Goal: Task Accomplishment & Management: Use online tool/utility

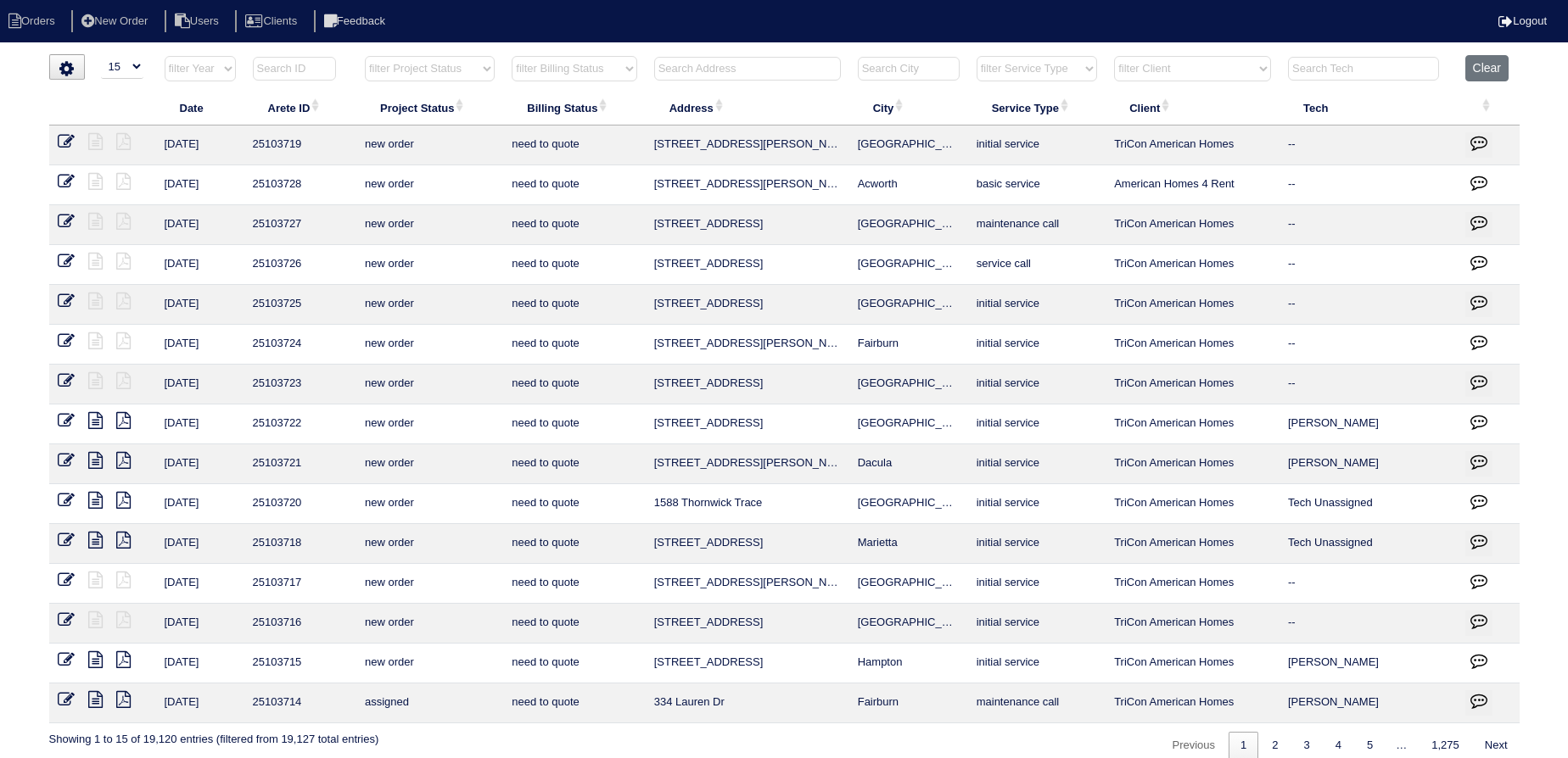
select select "15"
drag, startPoint x: 732, startPoint y: 59, endPoint x: 756, endPoint y: 67, distance: 25.3
click at [733, 61] on input "text" at bounding box center [748, 68] width 186 height 24
click at [756, 67] on input "text" at bounding box center [748, 68] width 186 height 24
click at [756, 78] on input "text" at bounding box center [748, 68] width 186 height 24
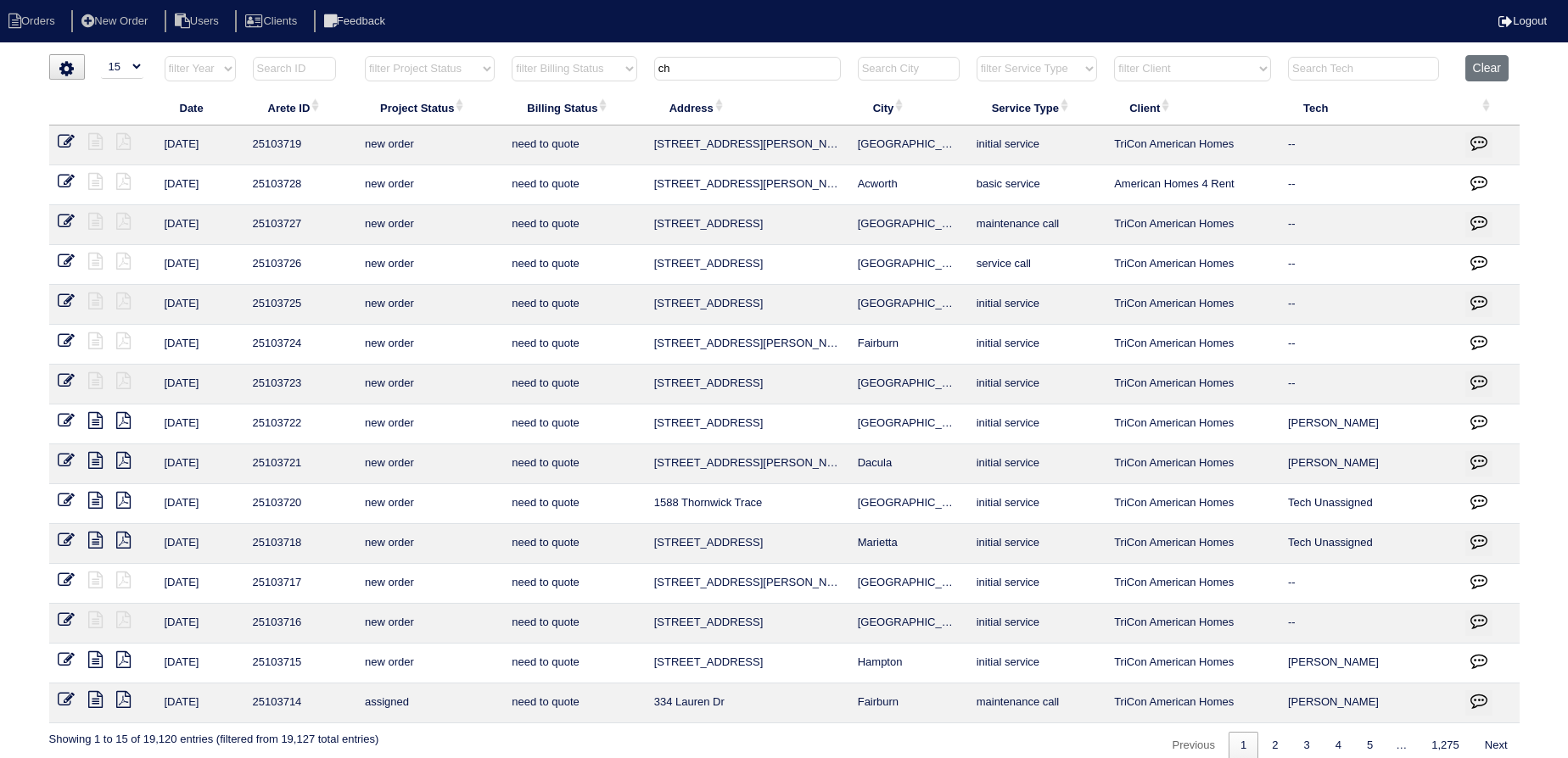
type input "c"
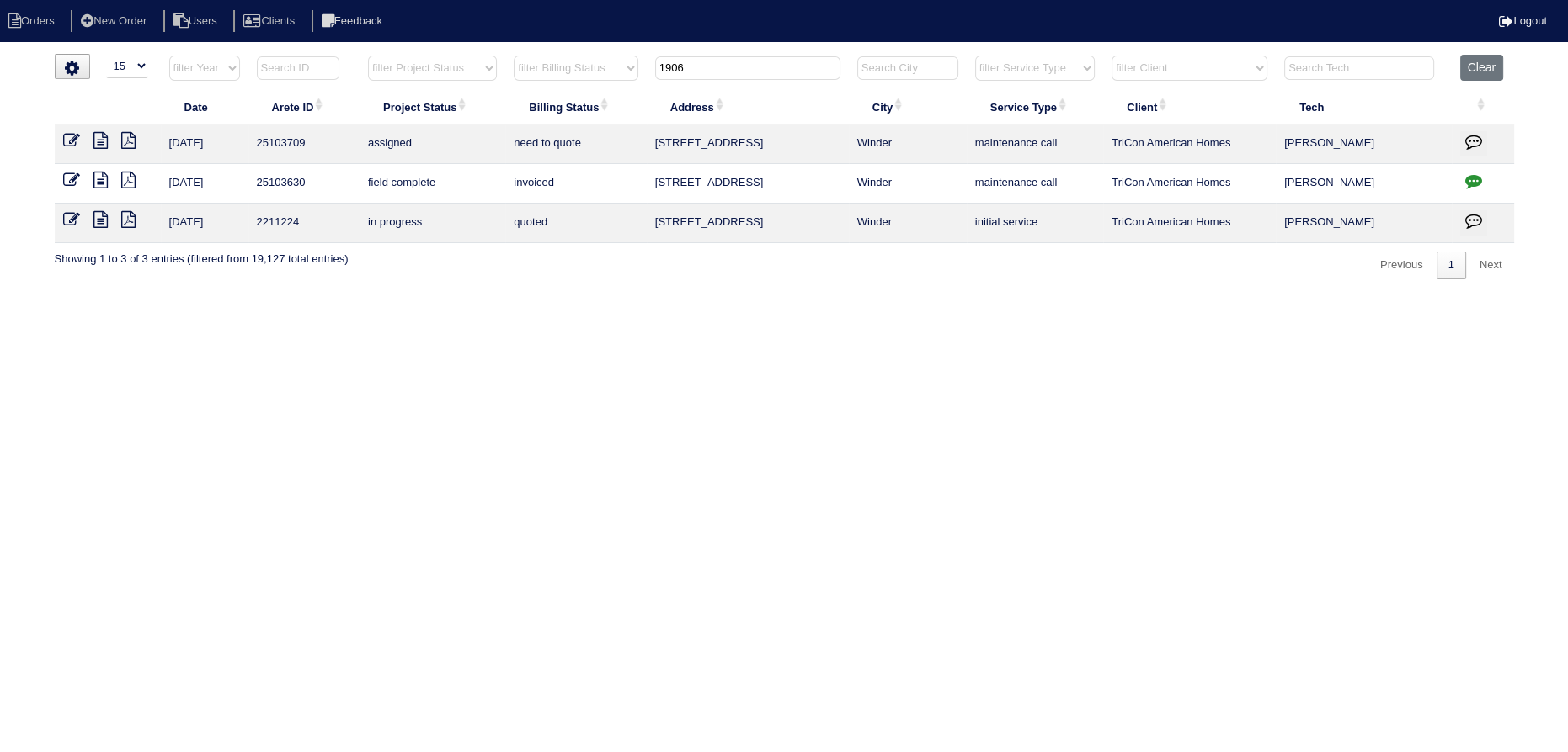
type input "1906"
click at [1476, 181] on icon "button" at bounding box center [1473, 181] width 17 height 17
type textarea "[DATE] - Replace Zoning approved - Sent to [PERSON_NAME], [PERSON_NAME] - KE"
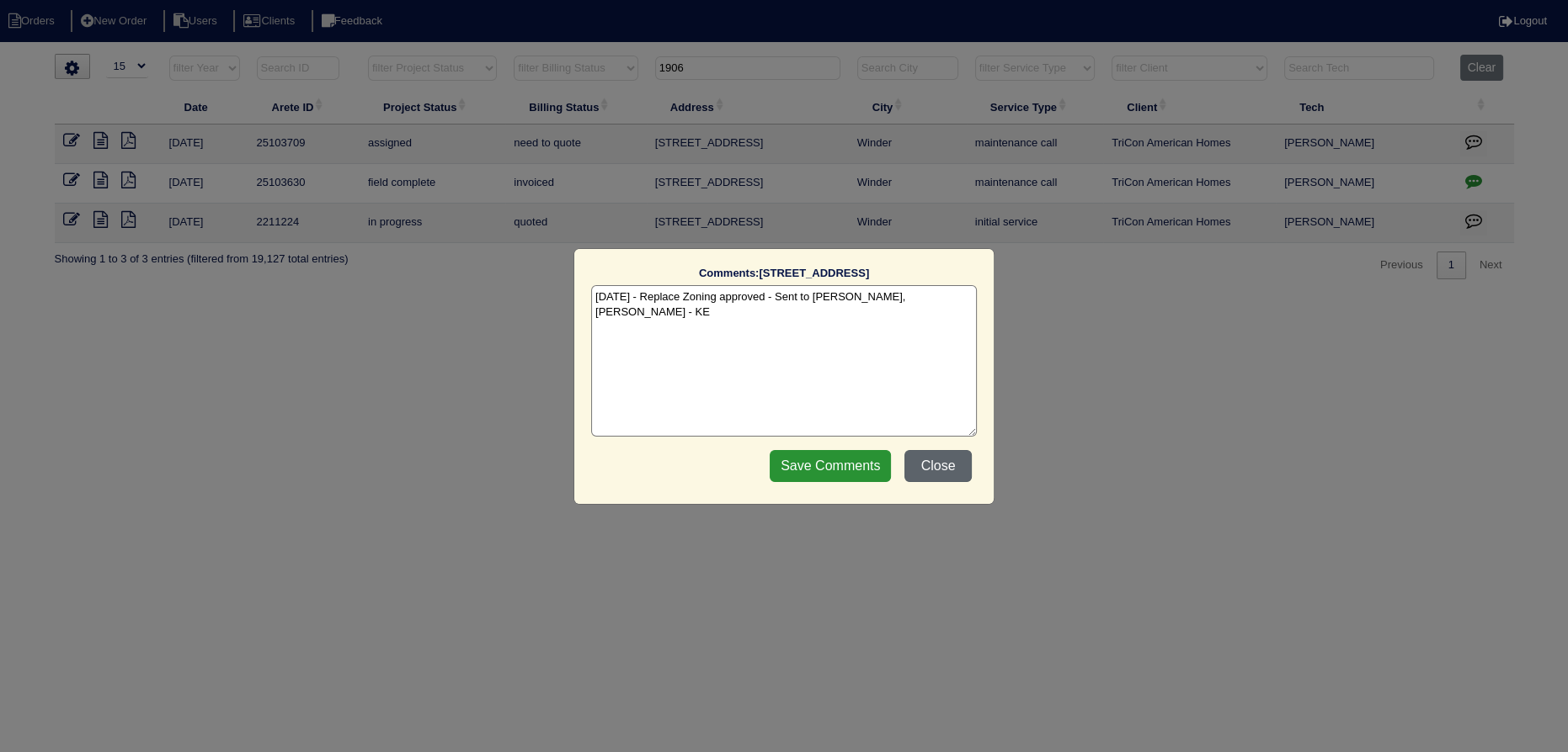
click at [941, 462] on button "Close" at bounding box center [937, 466] width 67 height 32
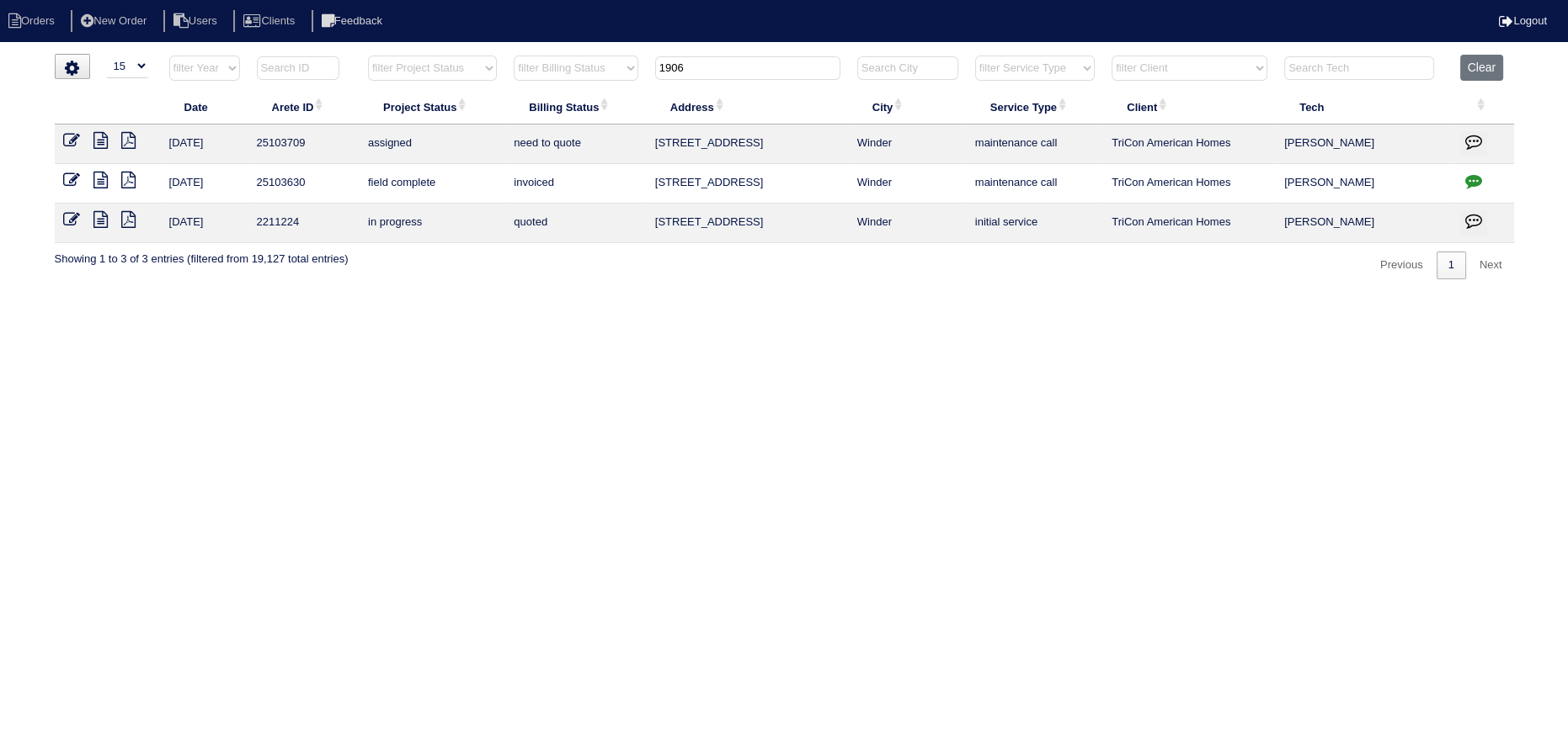
click at [101, 187] on icon at bounding box center [100, 180] width 14 height 17
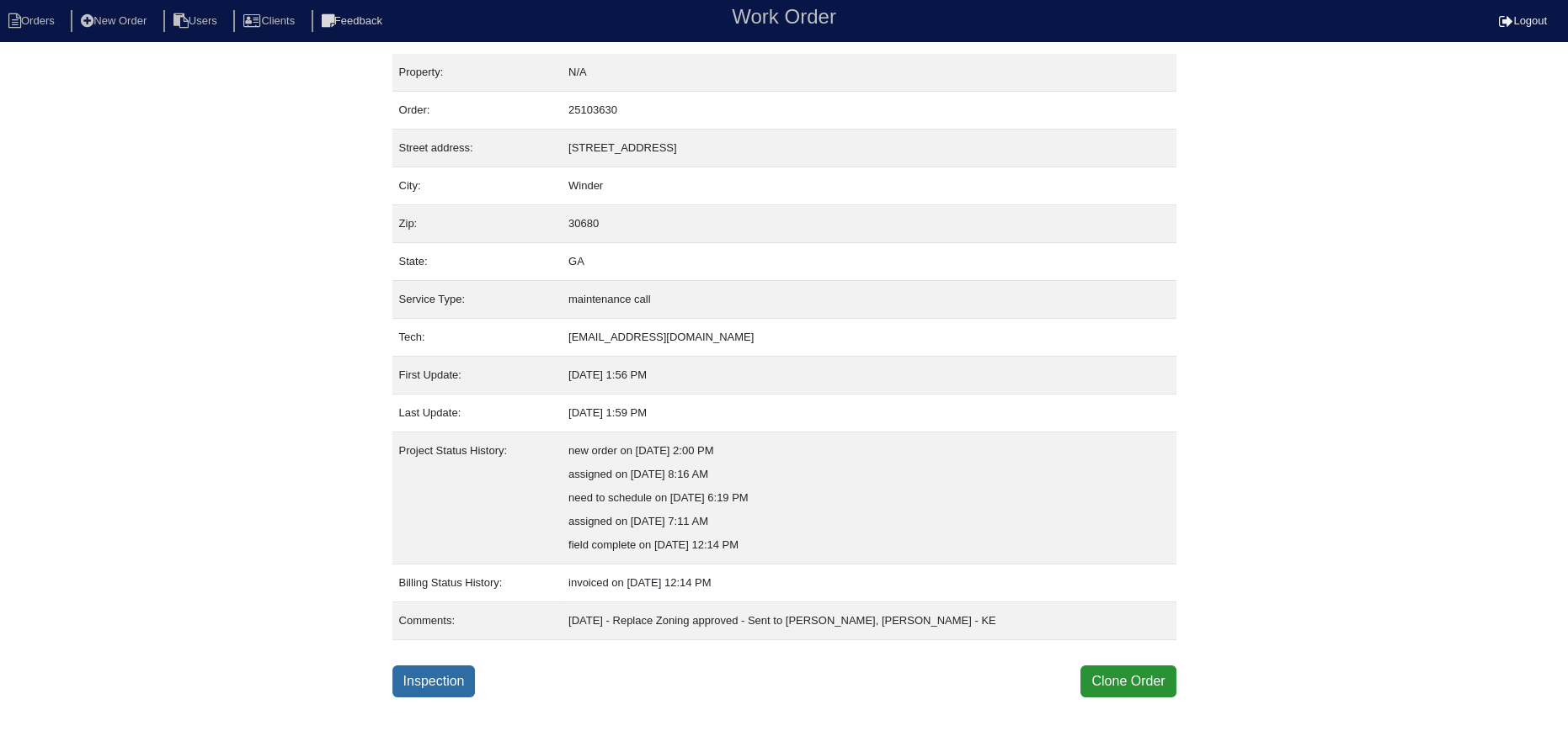
click at [442, 678] on link "Inspection" at bounding box center [433, 682] width 84 height 32
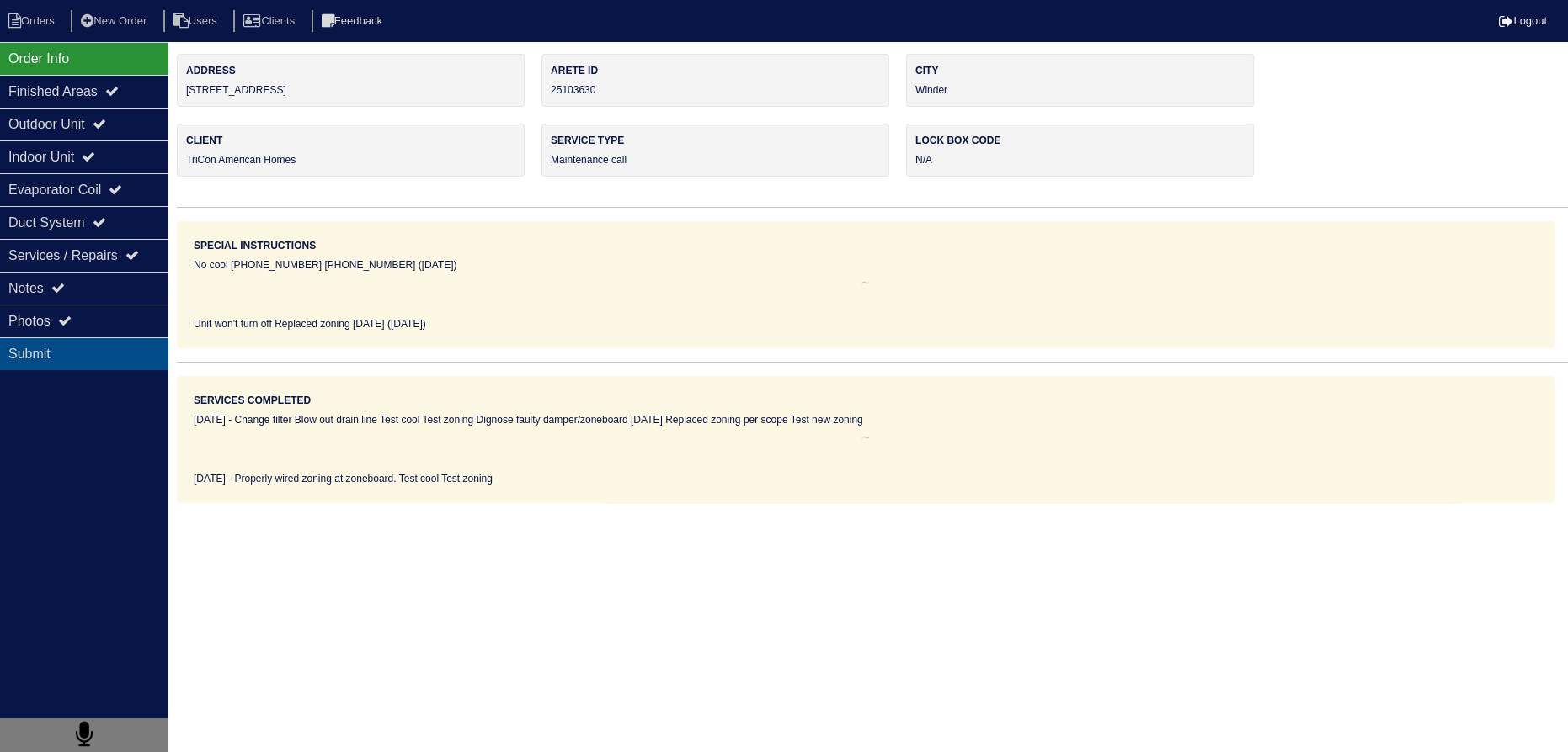
click at [125, 345] on div "Submit" at bounding box center [84, 353] width 168 height 33
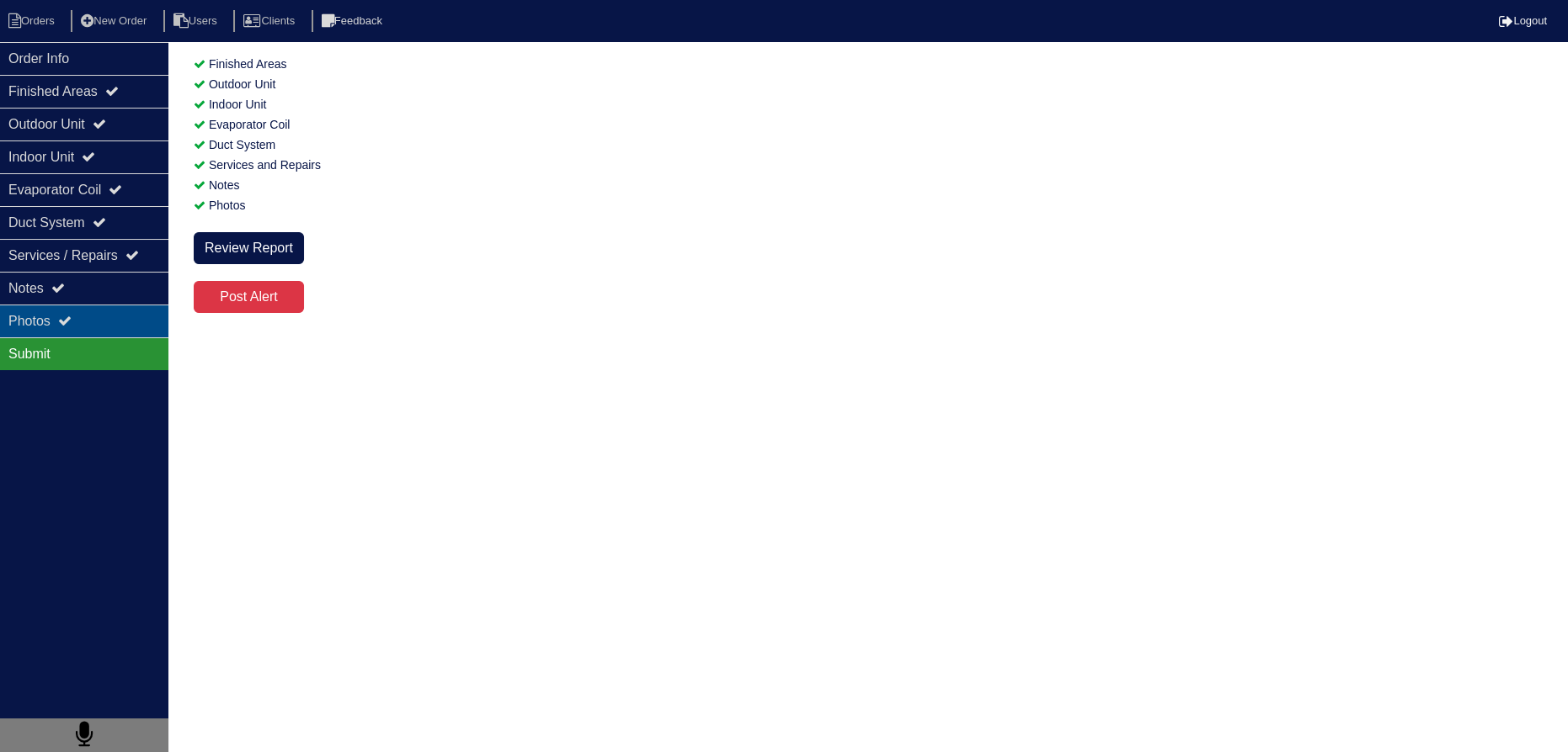
click at [119, 325] on div "Photos" at bounding box center [84, 321] width 168 height 33
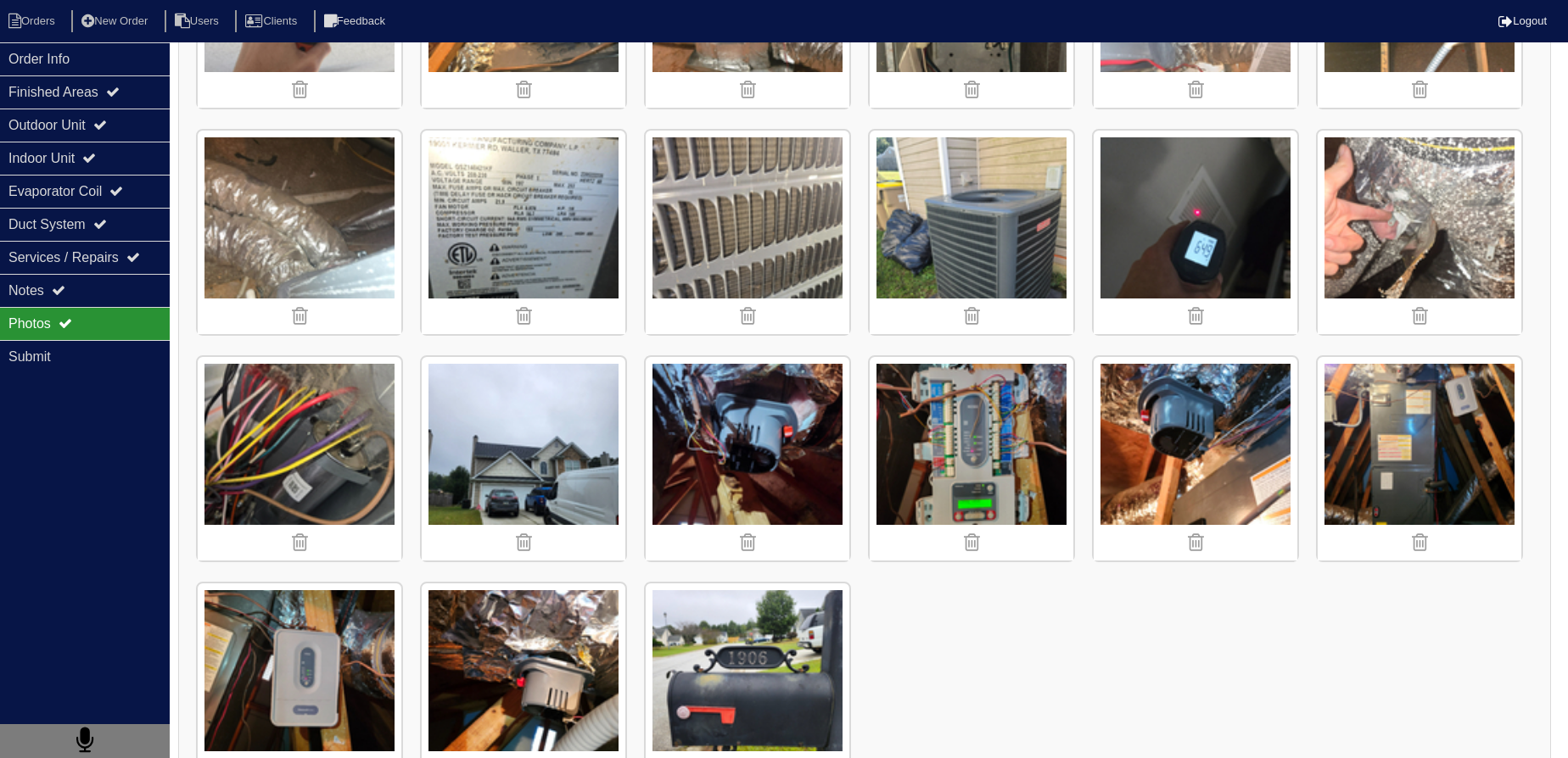
scroll to position [1821, 0]
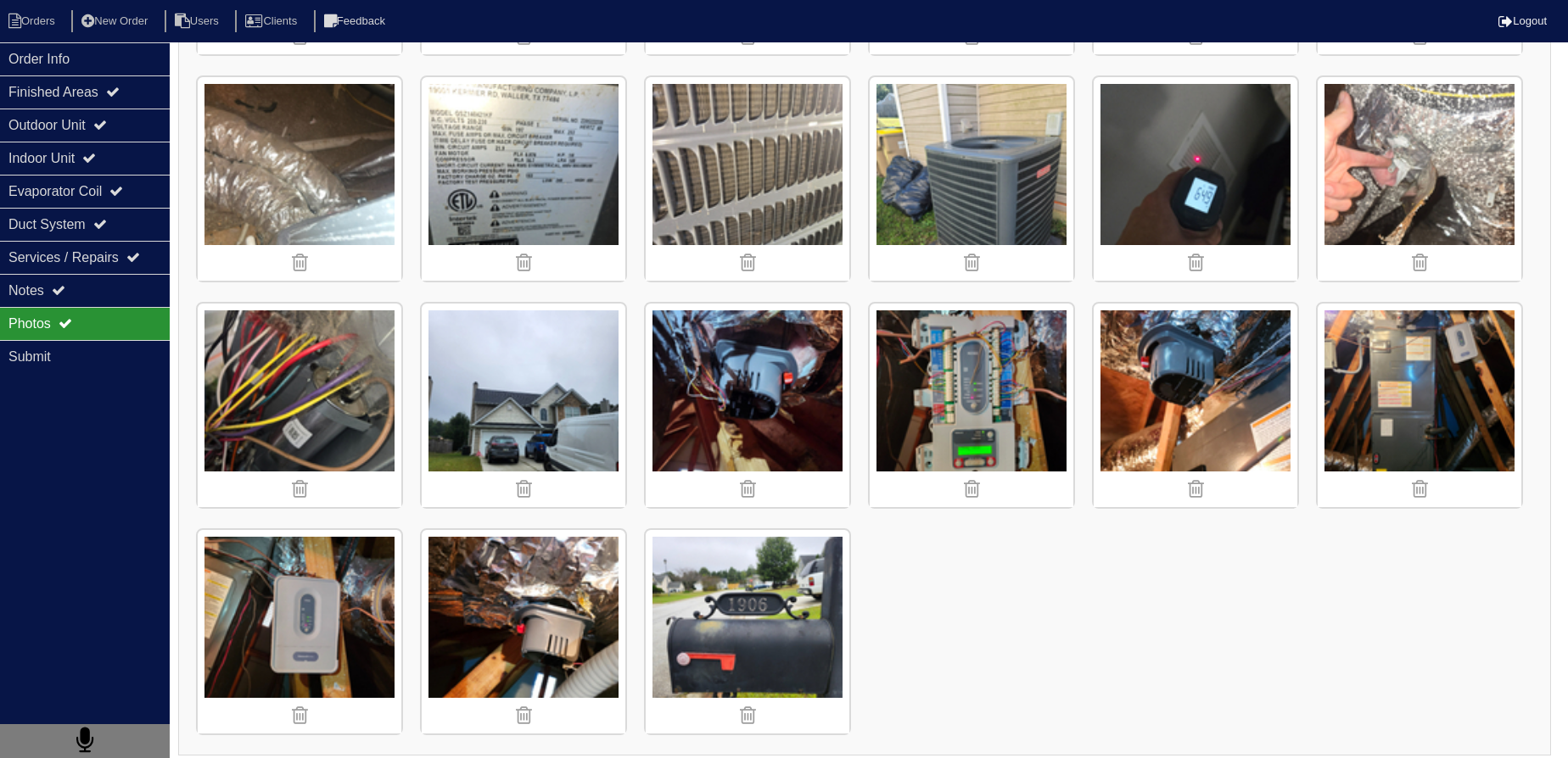
drag, startPoint x: 978, startPoint y: 646, endPoint x: 993, endPoint y: 630, distance: 21.9
click at [80, 296] on div "Notes" at bounding box center [84, 290] width 170 height 33
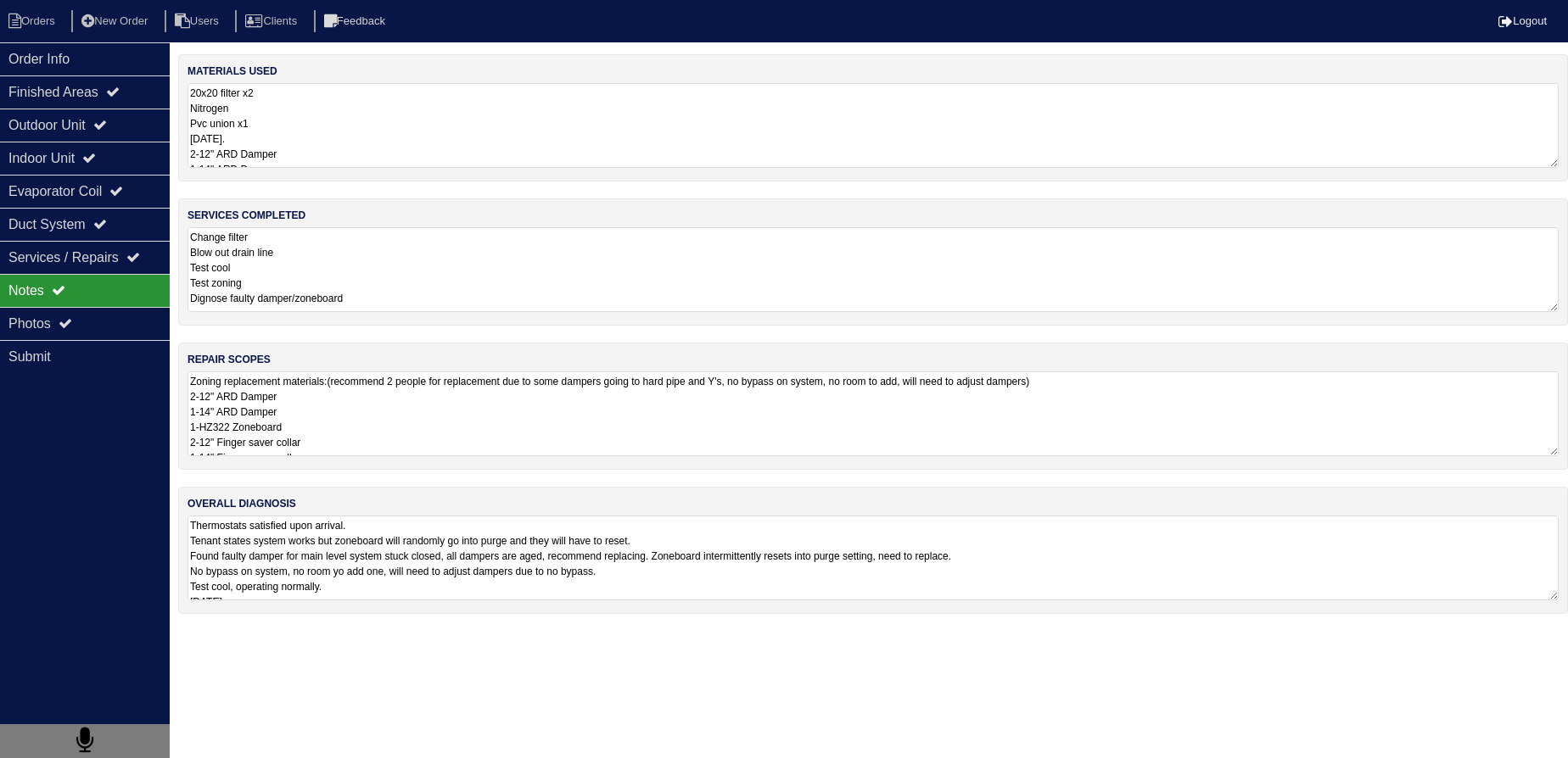
scroll to position [0, 0]
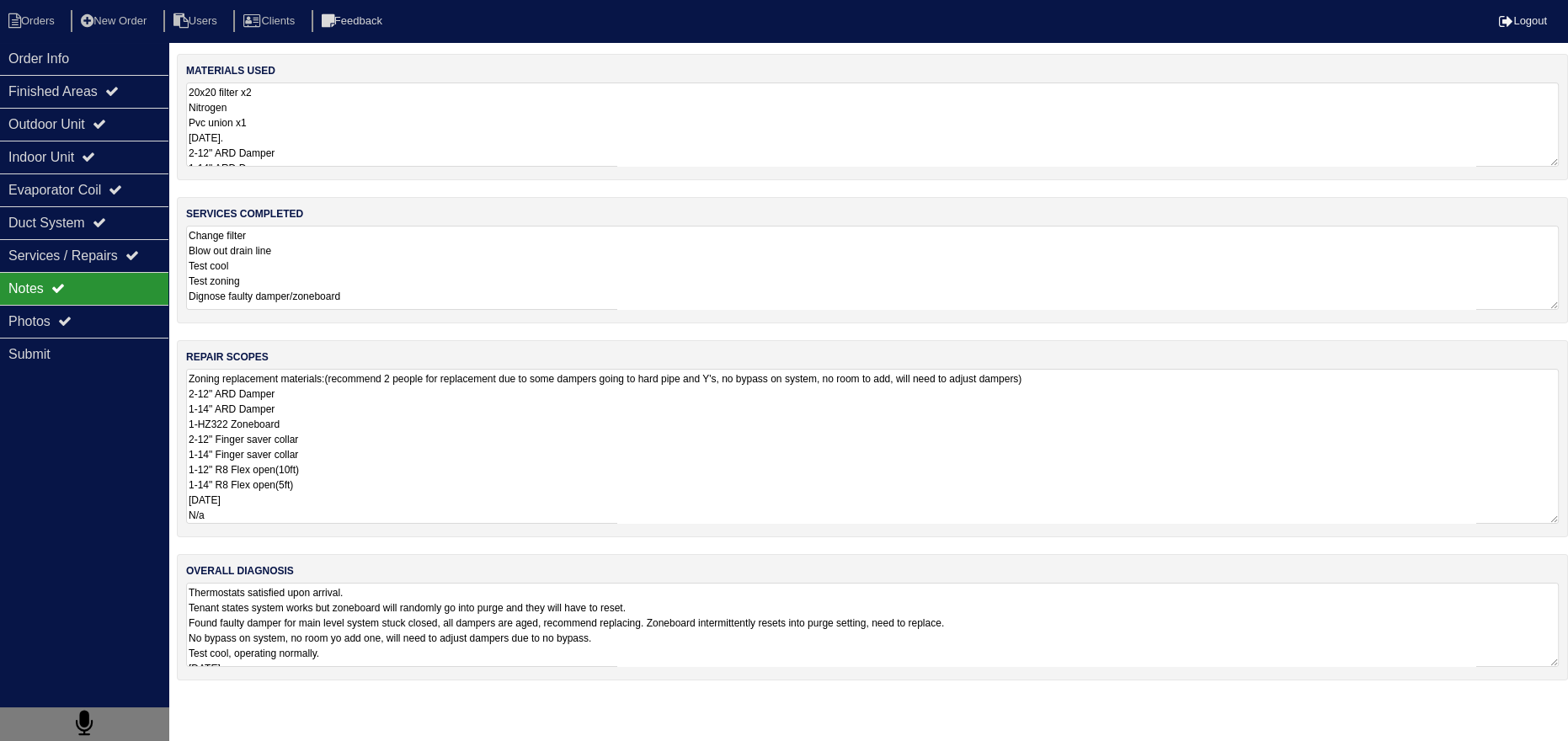
click at [314, 394] on textarea "Zoning replacement materials:(recommend 2 people for replacement due to some da…" at bounding box center [872, 447] width 1372 height 155
click at [359, 271] on textarea "Change filter Blow out drain line Test cool Test zoning Dignose faulty damper/z…" at bounding box center [872, 268] width 1372 height 85
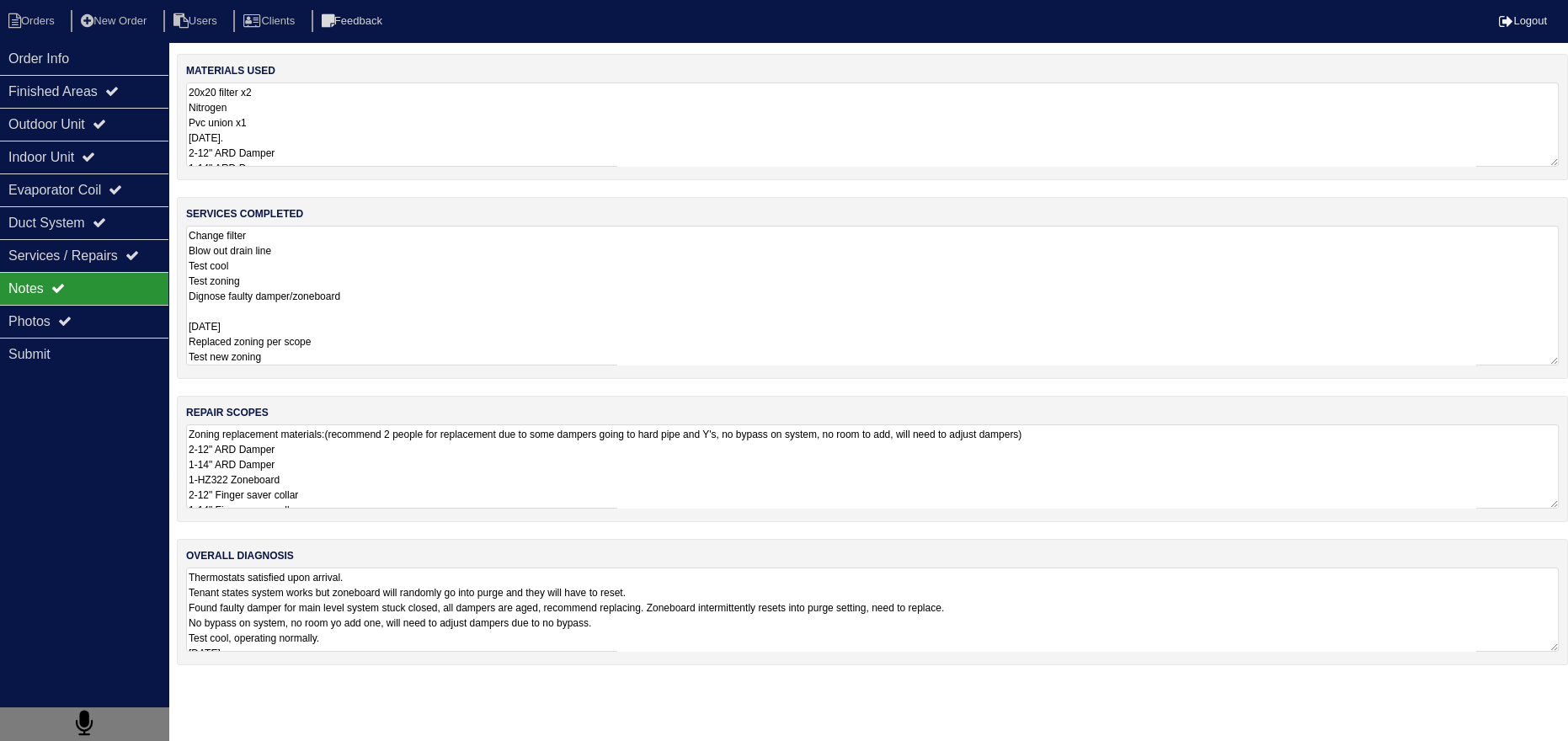
drag, startPoint x: 301, startPoint y: 336, endPoint x: 261, endPoint y: 183, distance: 158.1
click at [263, 183] on div "materials used 20x20 filter x2 Nitrogen Pvc union x1 10/7/25. 2-12" ARD Damper …" at bounding box center [872, 367] width 1391 height 628
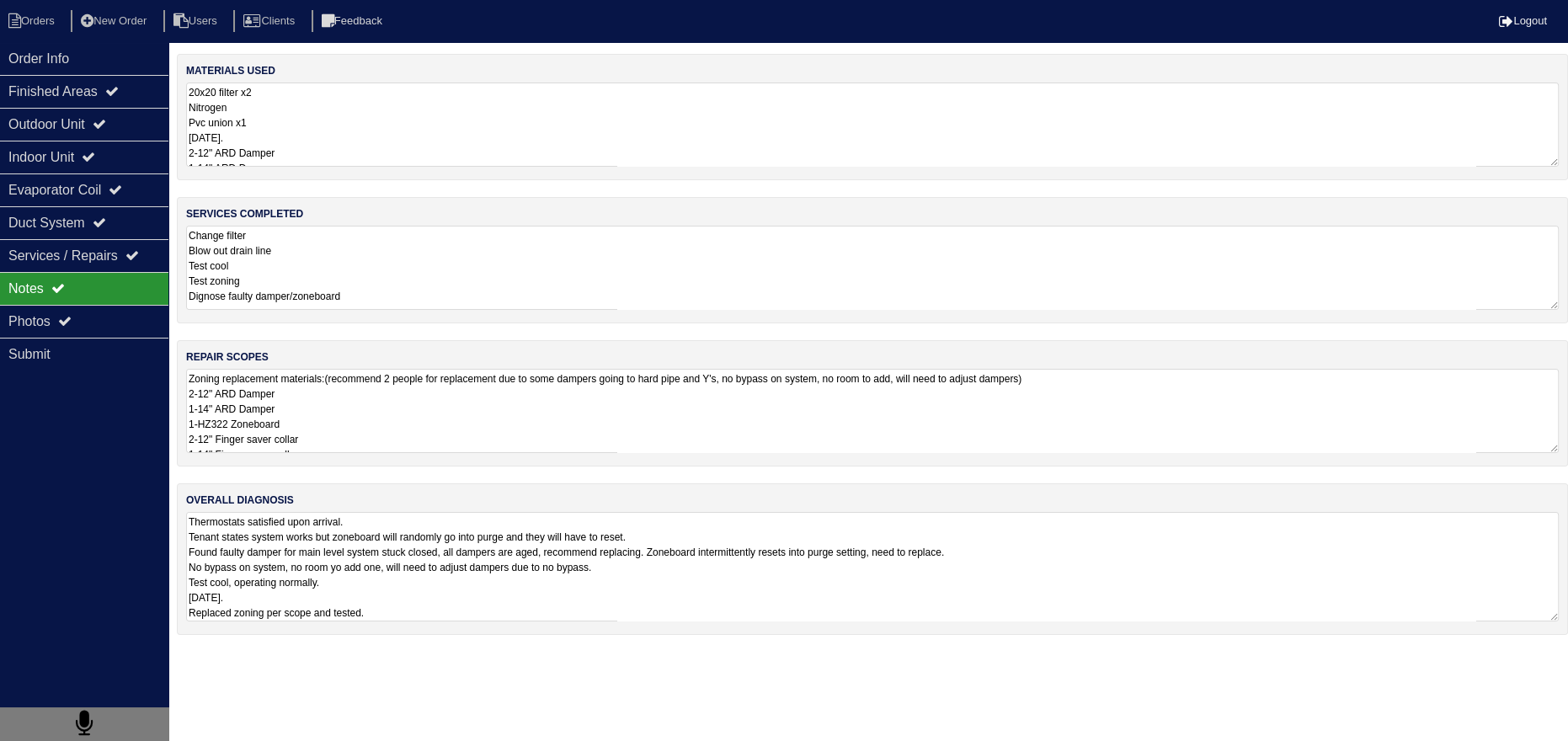
click at [318, 539] on textarea "Thermostats satisfied upon arrival. Tenant states system works but zoneboard wi…" at bounding box center [872, 567] width 1372 height 109
drag, startPoint x: 102, startPoint y: 322, endPoint x: 102, endPoint y: 312, distance: 10.0
click at [102, 315] on div "Photos" at bounding box center [84, 321] width 168 height 33
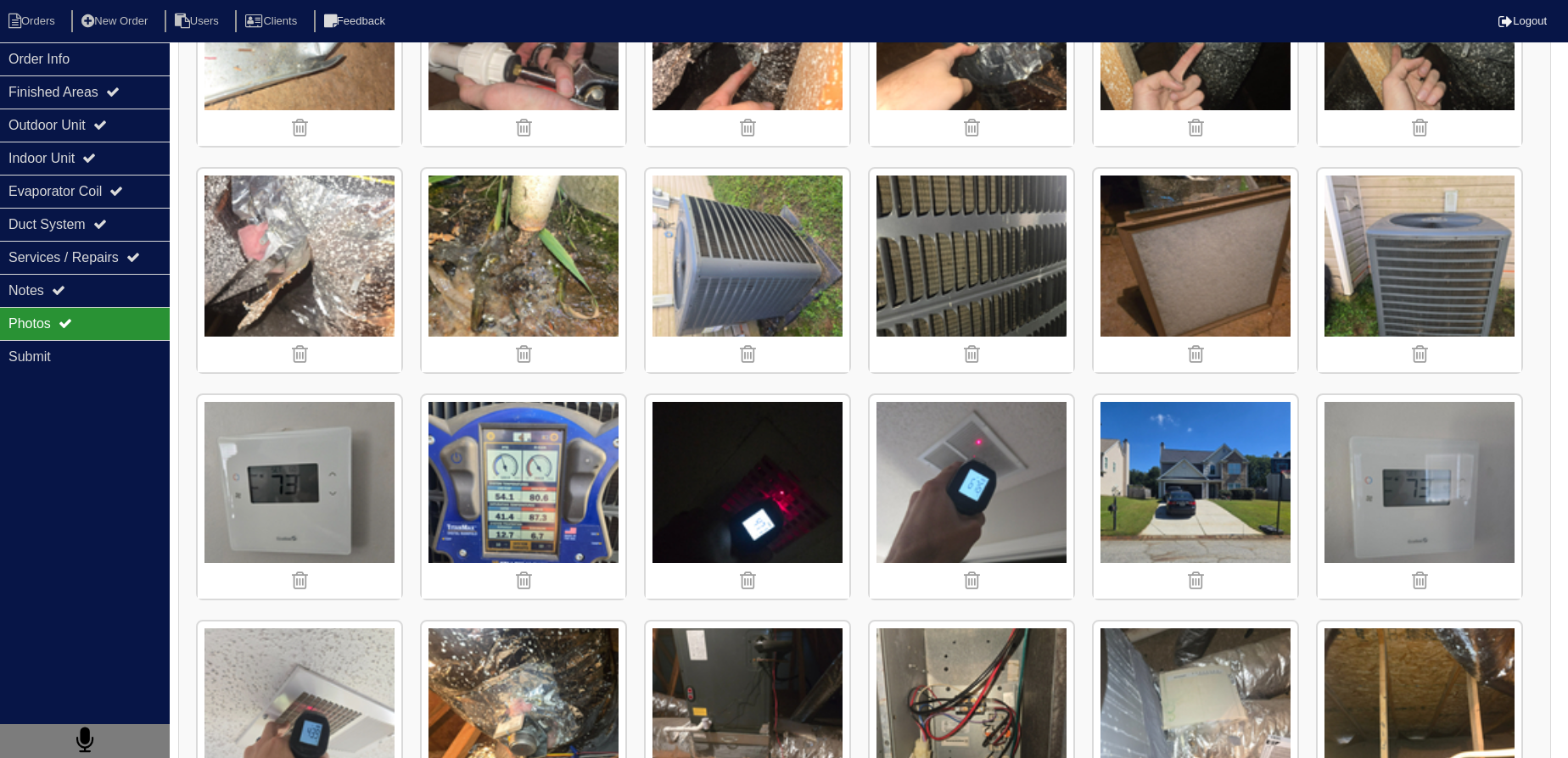
scroll to position [1079, 0]
